Goal: Check status: Check status

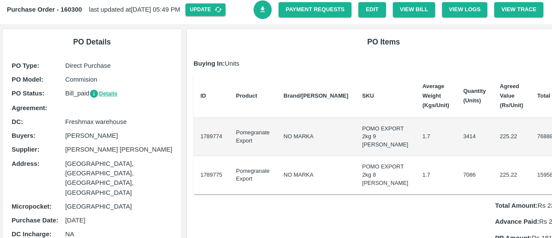
scroll to position [27, 0]
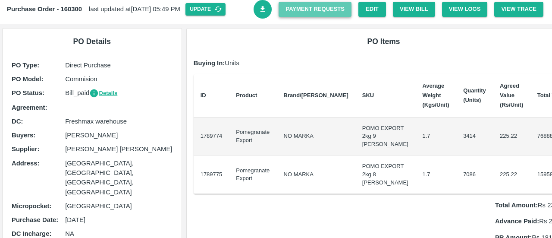
click at [329, 8] on link "Payment Requests" at bounding box center [315, 9] width 73 height 15
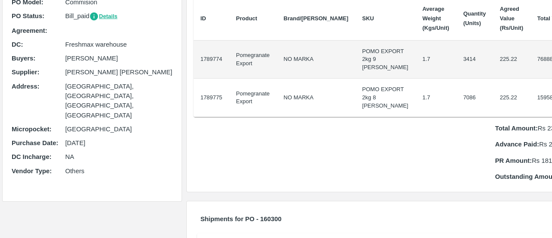
scroll to position [0, 0]
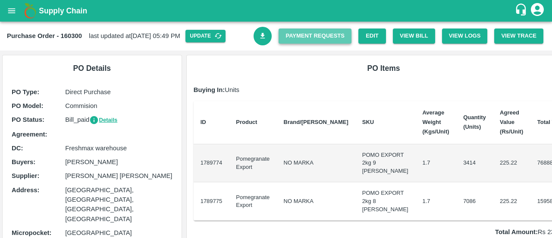
click at [348, 38] on link "Payment Requests" at bounding box center [315, 35] width 73 height 15
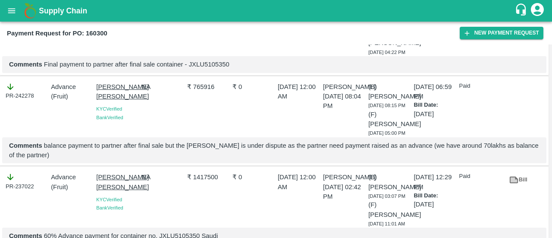
scroll to position [72, 0]
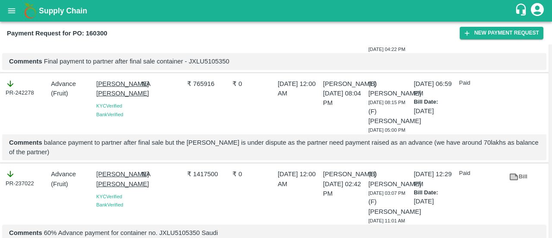
click at [205, 66] on p "Comments Final payment to partner after final sale container - JXLU5105350" at bounding box center [274, 61] width 531 height 9
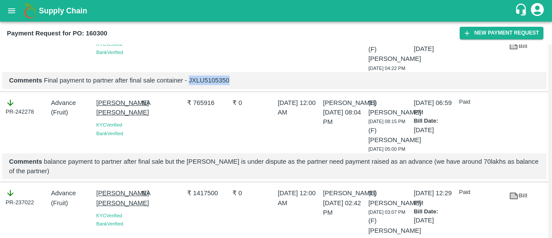
scroll to position [0, 0]
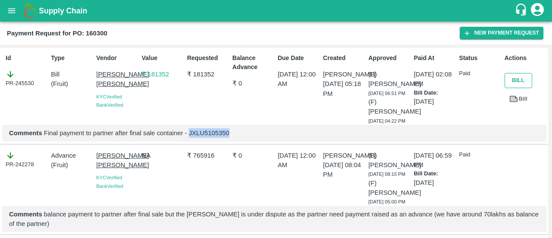
click at [515, 80] on button "Bill" at bounding box center [519, 80] width 28 height 15
click at [520, 100] on link "Bill" at bounding box center [519, 98] width 28 height 15
